Goal: Transaction & Acquisition: Purchase product/service

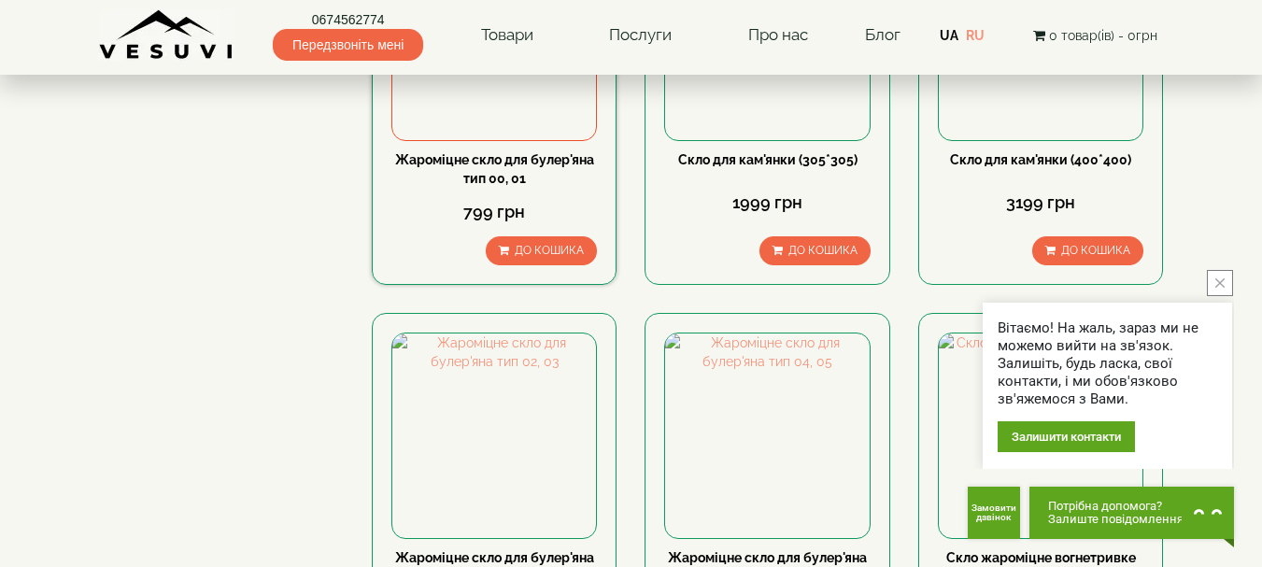
scroll to position [224, 0]
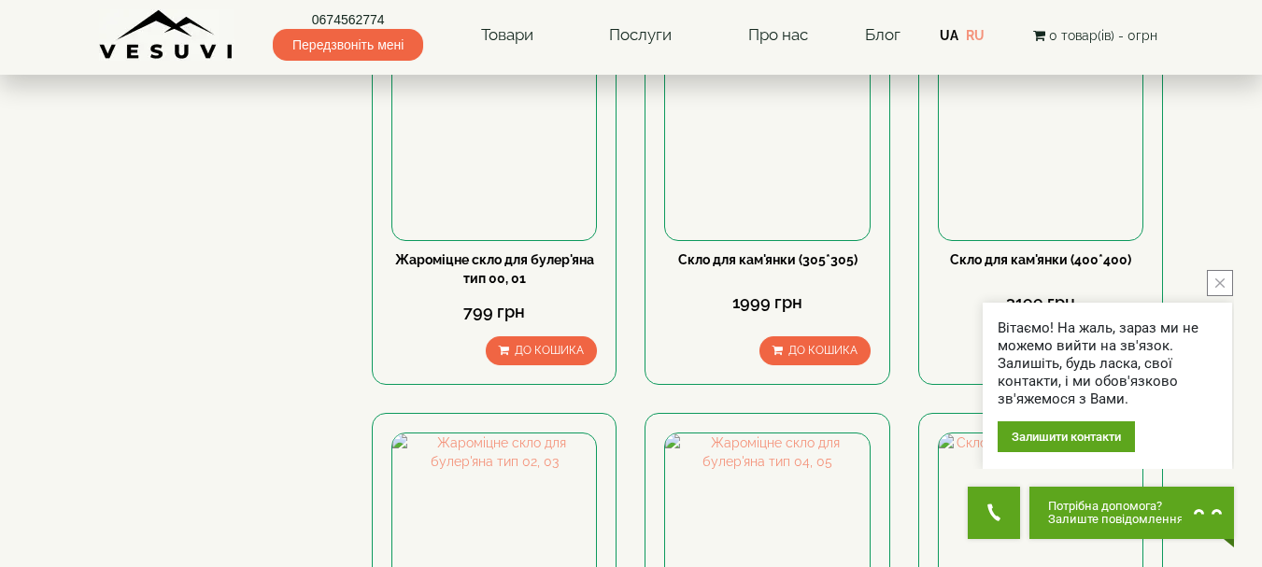
click at [1223, 288] on button "close button" at bounding box center [1220, 283] width 26 height 26
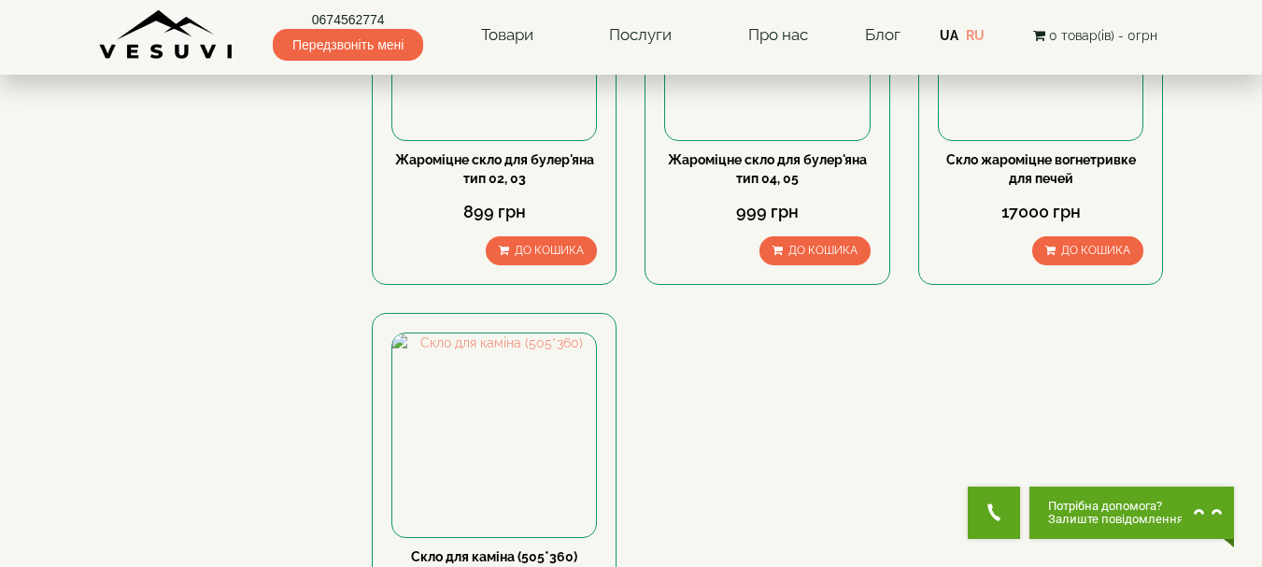
scroll to position [679, 0]
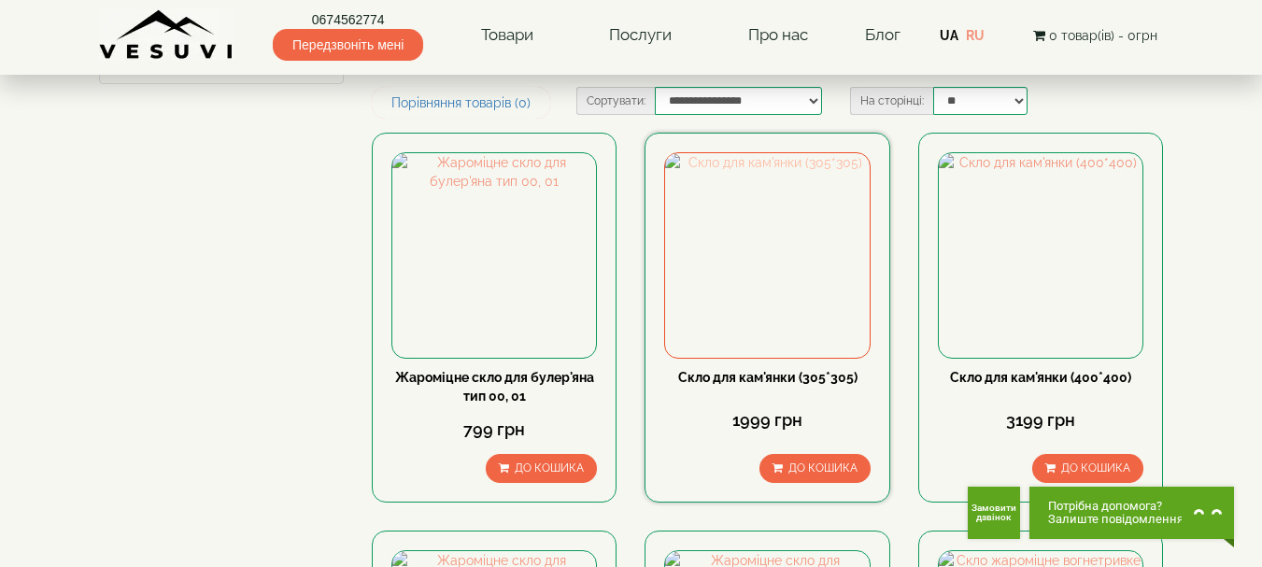
scroll to position [93, 0]
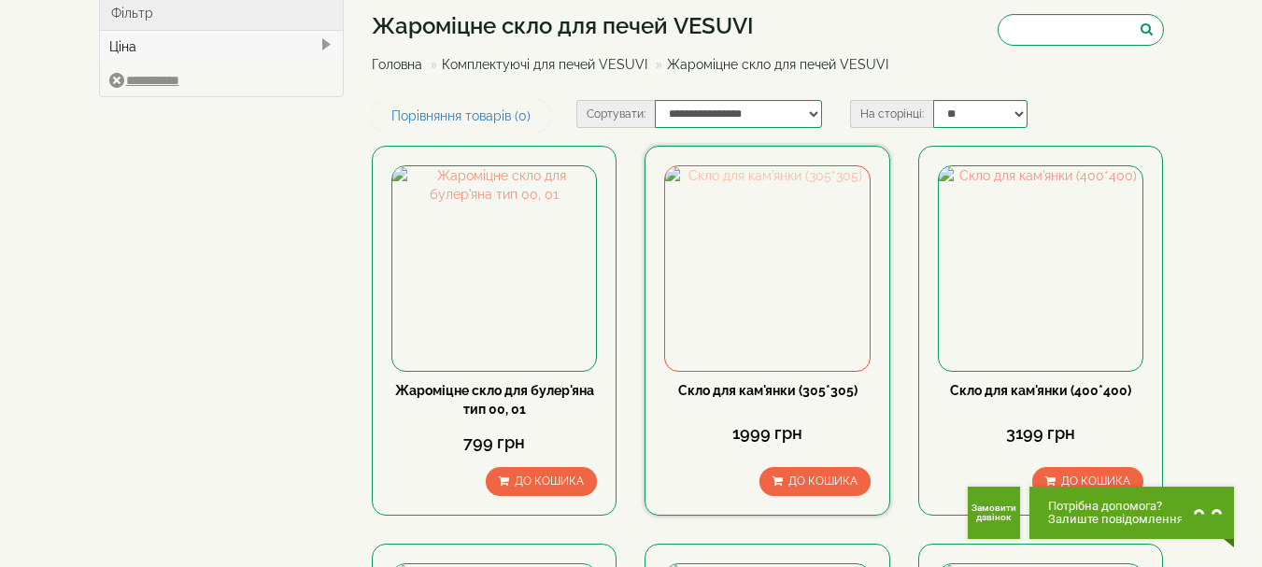
click at [771, 249] on img at bounding box center [767, 268] width 204 height 204
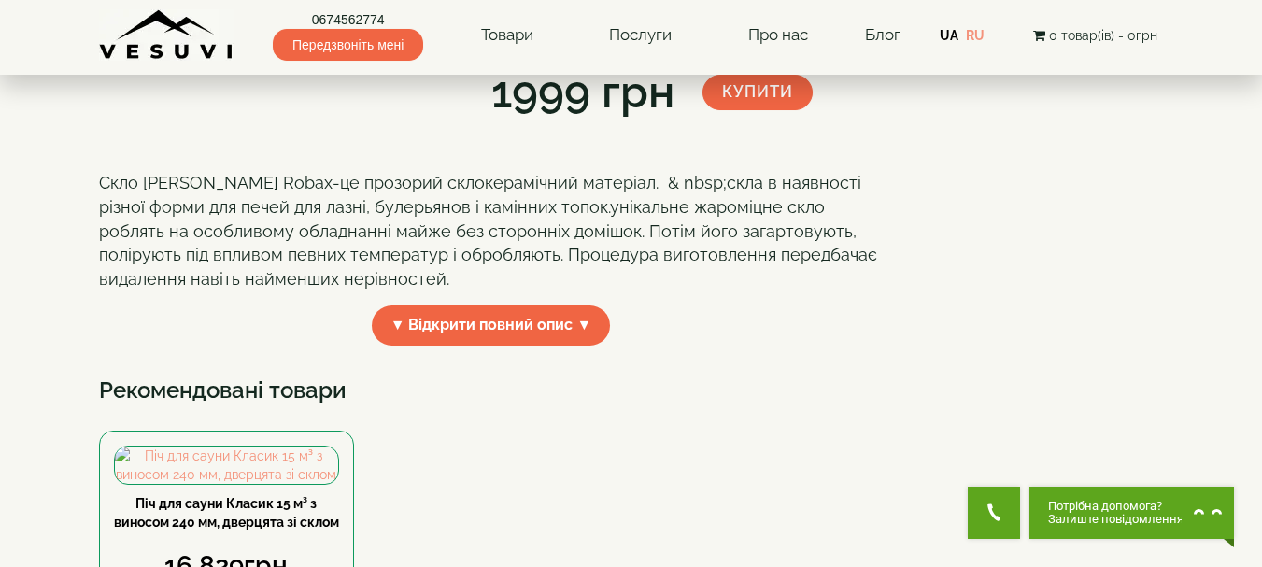
scroll to position [296, 0]
